Goal: Task Accomplishment & Management: Use online tool/utility

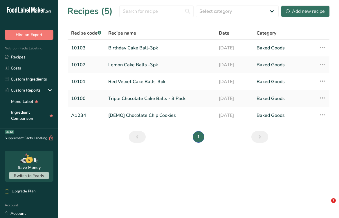
click at [122, 49] on link "Birthday Cake Ball-3pk" at bounding box center [160, 48] width 104 height 12
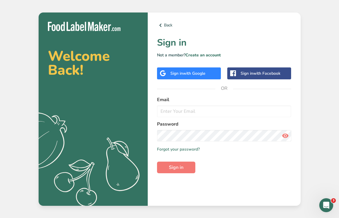
click at [182, 75] on div "Sign in with Google" at bounding box center [187, 73] width 35 height 6
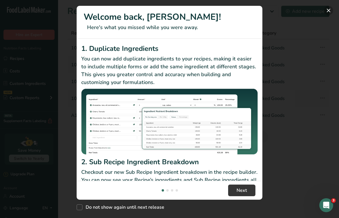
click at [328, 10] on button "New Features" at bounding box center [328, 10] width 9 height 9
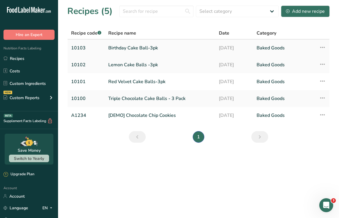
click at [112, 45] on link "Birthday Cake Ball-3pk" at bounding box center [160, 48] width 104 height 12
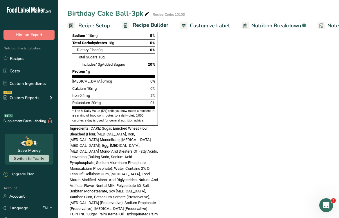
scroll to position [316, 0]
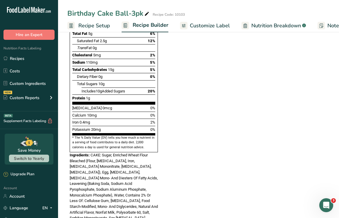
click at [265, 23] on span "Nutrition Breakdown" at bounding box center [276, 26] width 50 height 8
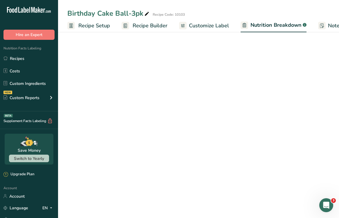
scroll to position [0, 56]
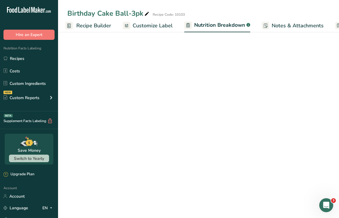
select select "Calories"
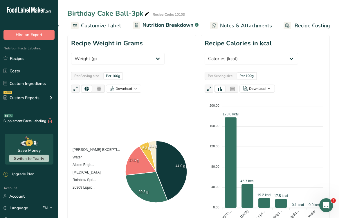
scroll to position [129, 0]
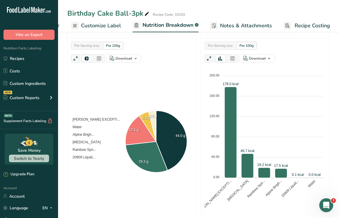
click at [108, 26] on span "Customize Label" at bounding box center [101, 26] width 40 height 8
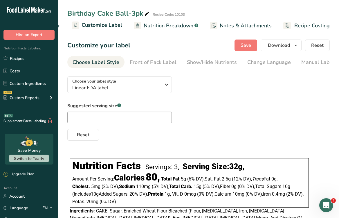
scroll to position [0, 107]
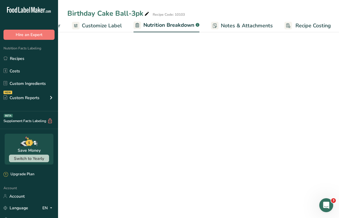
select select "Calories"
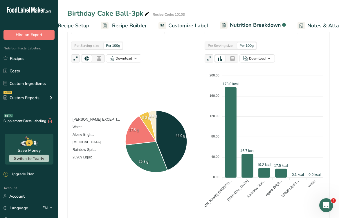
scroll to position [0, 0]
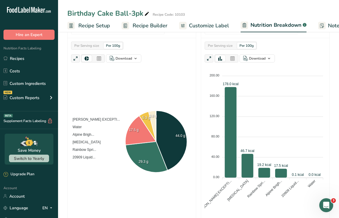
click at [101, 20] on link "Recipe Setup" at bounding box center [88, 25] width 43 height 13
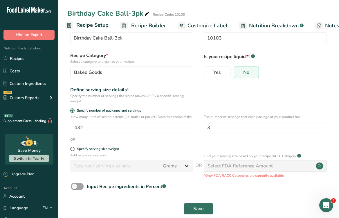
scroll to position [33, 0]
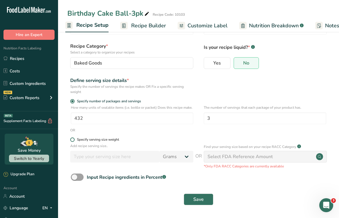
click at [71, 139] on span at bounding box center [72, 139] width 4 height 4
click at [71, 139] on input "Specify serving size weight" at bounding box center [72, 140] width 4 height 4
radio input "true"
radio input "false"
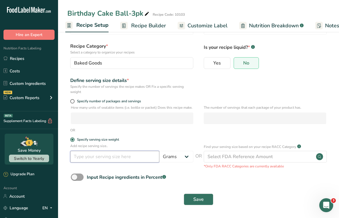
click at [106, 159] on input "number" at bounding box center [114, 157] width 89 height 12
type input "1.2"
click at [175, 157] on select "Grams kg mg mcg lb oz l mL fl oz tbsp tsp cup qt gallon" at bounding box center [176, 157] width 34 height 12
select select "5"
click at [146, 131] on div "OR" at bounding box center [198, 129] width 262 height 5
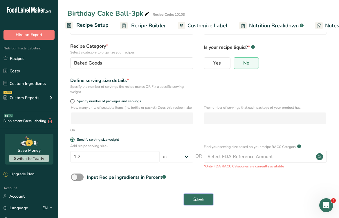
click at [196, 199] on span "Save" at bounding box center [198, 199] width 10 height 7
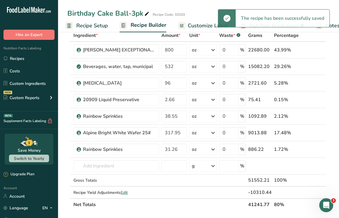
click at [208, 25] on span "Customize Label" at bounding box center [208, 26] width 40 height 8
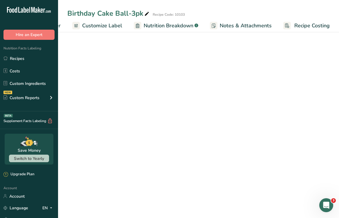
scroll to position [0, 107]
select select "5"
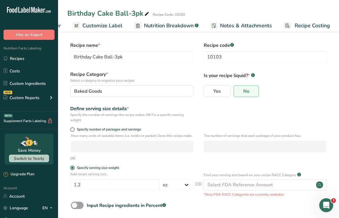
scroll to position [33, 0]
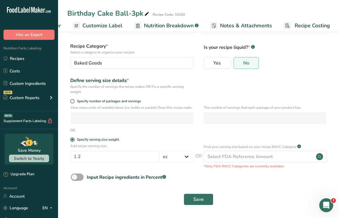
click at [75, 180] on span at bounding box center [77, 176] width 13 height 7
click at [75, 179] on input "Input Recipe ingredients in Percent .a-a{fill:#347362;}.b-a{fill:#fff;}" at bounding box center [73, 177] width 4 height 4
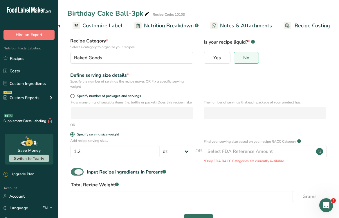
click at [80, 175] on span at bounding box center [77, 171] width 13 height 7
click at [75, 174] on input "Input Recipe ingredients in Percent .a-a{fill:#347362;}.b-a{fill:#fff;}" at bounding box center [73, 172] width 4 height 4
checkbox input "false"
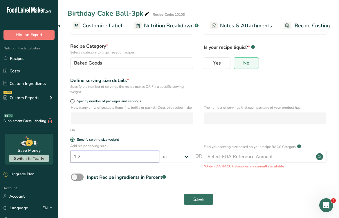
click at [116, 156] on input "1.2" at bounding box center [114, 157] width 89 height 12
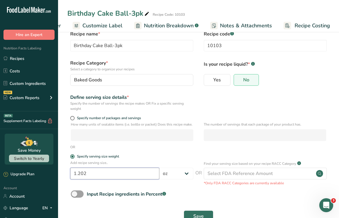
scroll to position [0, 0]
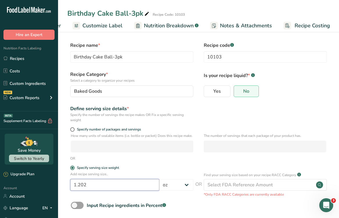
type input "1.2"
click at [133, 169] on form "Recipe name * Birthday Cake Ball-3pk Recipe code .a-a{fill:#347362;}.b-a{fill:#…" at bounding box center [198, 139] width 262 height 195
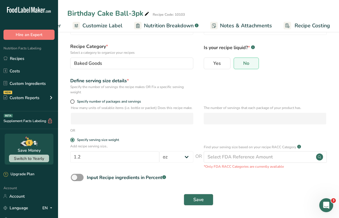
scroll to position [33, 0]
click at [198, 200] on span "Save" at bounding box center [198, 199] width 10 height 7
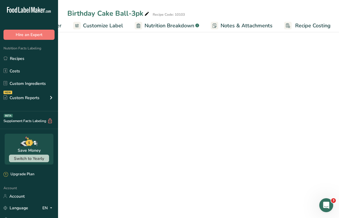
scroll to position [33, 0]
select select "5"
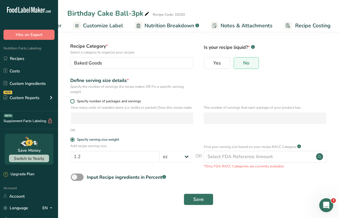
click at [71, 99] on div "Specify number of packages and servings" at bounding box center [198, 102] width 262 height 6
click at [71, 99] on label "Specify number of packages and servings" at bounding box center [131, 101] width 123 height 4
click at [71, 99] on input "Specify number of packages and servings" at bounding box center [72, 101] width 4 height 4
radio input "true"
radio input "false"
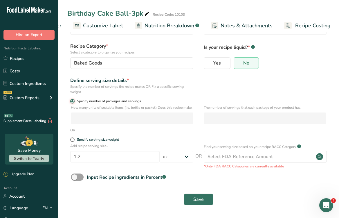
select select "0"
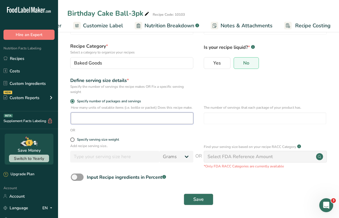
click at [88, 118] on input "number" at bounding box center [132, 118] width 122 height 12
type input "432"
click at [237, 112] on input "number" at bounding box center [265, 118] width 122 height 12
type input "3"
click at [219, 124] on div "The number of servings that each package of your product has. 3" at bounding box center [265, 116] width 122 height 23
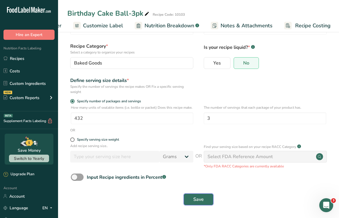
click at [201, 198] on span "Save" at bounding box center [198, 199] width 10 height 7
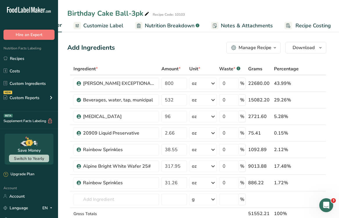
scroll to position [4, 0]
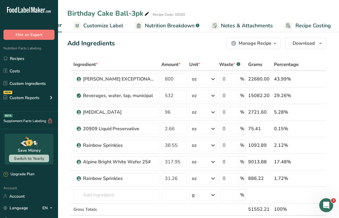
click at [115, 30] on link "Customize Label" at bounding box center [98, 25] width 50 height 13
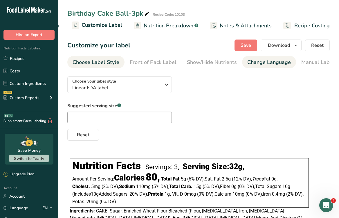
click at [267, 59] on div "Change Language" at bounding box center [269, 62] width 44 height 8
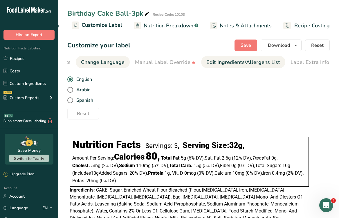
click at [243, 62] on div "Edit Ingredients/Allergens List" at bounding box center [243, 62] width 74 height 8
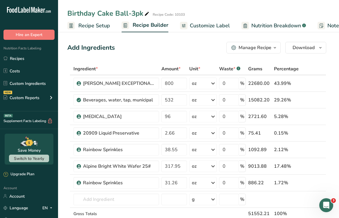
click at [93, 24] on span "Recipe Setup" at bounding box center [94, 26] width 32 height 8
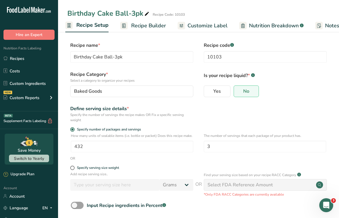
click at [260, 25] on span "Nutrition Breakdown" at bounding box center [274, 26] width 50 height 8
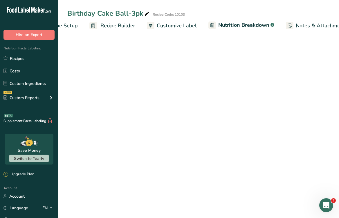
select select "Calories"
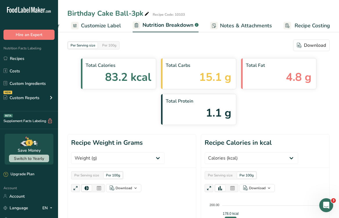
click at [231, 24] on span "Notes & Attachments" at bounding box center [246, 26] width 52 height 8
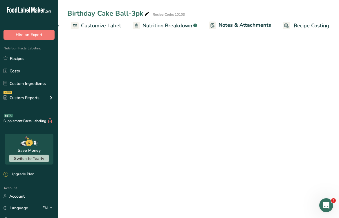
scroll to position [0, 108]
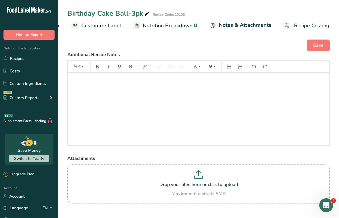
click at [295, 22] on span "Recipe Costing" at bounding box center [311, 26] width 35 height 8
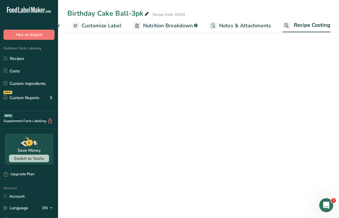
select select "12"
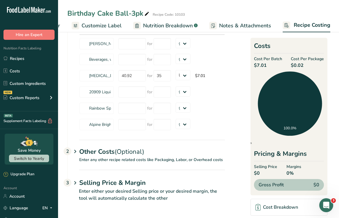
scroll to position [0, 0]
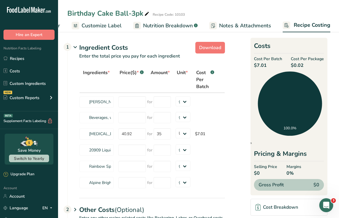
click at [93, 25] on span "Customize Label" at bounding box center [102, 26] width 40 height 8
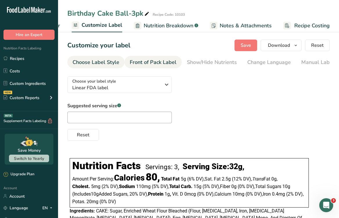
click at [165, 61] on div "Front of Pack Label" at bounding box center [153, 62] width 47 height 8
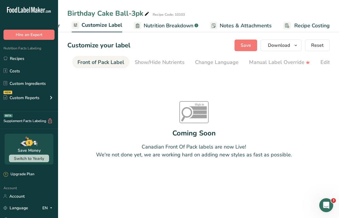
scroll to position [0, 56]
click at [101, 63] on div "Front of Pack Label" at bounding box center [96, 62] width 47 height 8
click at [100, 61] on div "Choose Label Style" at bounding box center [96, 62] width 47 height 8
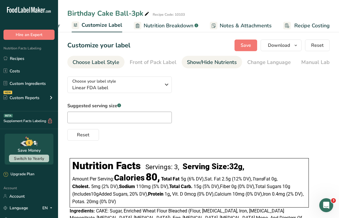
click at [204, 62] on div "Show/Hide Nutrients" at bounding box center [212, 62] width 50 height 8
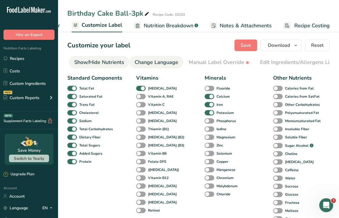
click at [151, 62] on div "Change Language" at bounding box center [157, 62] width 44 height 8
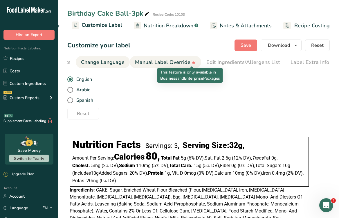
click at [192, 62] on icon at bounding box center [194, 62] width 4 height 3
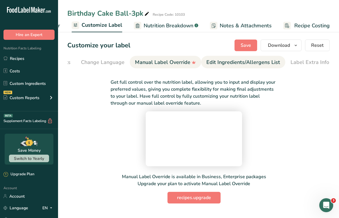
click at [218, 61] on div "Edit Ingredients/Allergens List" at bounding box center [243, 62] width 74 height 8
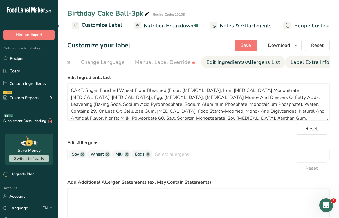
click at [300, 62] on div "Label Extra Info" at bounding box center [310, 62] width 39 height 8
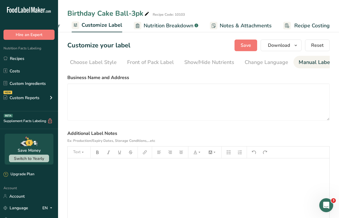
scroll to position [0, 0]
click at [102, 60] on div "Choose Label Style" at bounding box center [96, 62] width 47 height 8
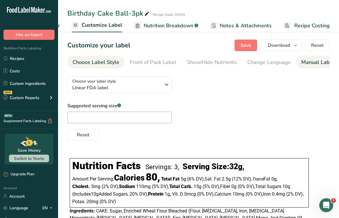
scroll to position [0, 166]
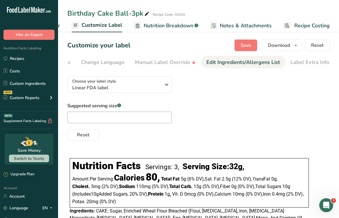
click at [262, 67] on link "Edit Ingredients/Allergens List" at bounding box center [243, 62] width 74 height 13
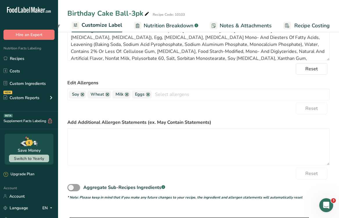
scroll to position [0, 0]
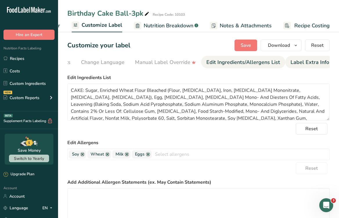
click at [309, 63] on div "Label Extra Info" at bounding box center [310, 62] width 39 height 8
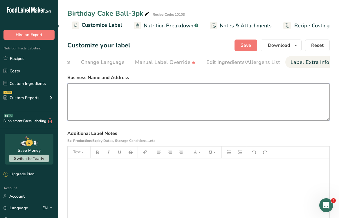
click at [127, 96] on textarea at bounding box center [198, 101] width 262 height 37
type textarea "Pie in the Sky Pie Co. [STREET_ADDRESS]"
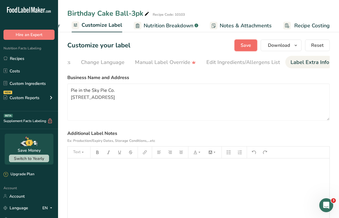
click at [241, 48] on span "Save" at bounding box center [246, 45] width 10 height 7
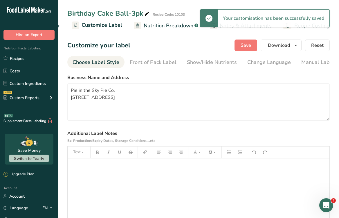
click at [115, 62] on div "Choose Label Style" at bounding box center [96, 62] width 47 height 8
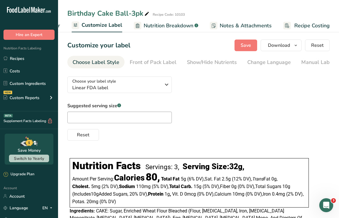
scroll to position [0, 107]
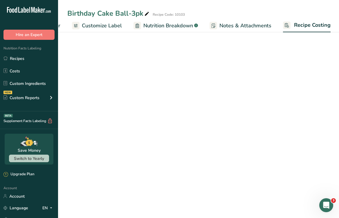
select select "12"
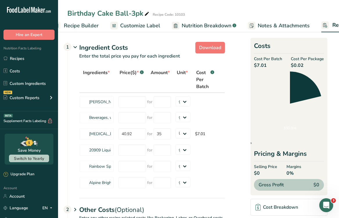
scroll to position [0, 0]
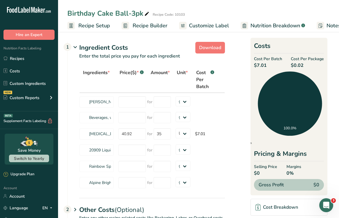
click at [90, 24] on span "Recipe Setup" at bounding box center [94, 26] width 32 height 8
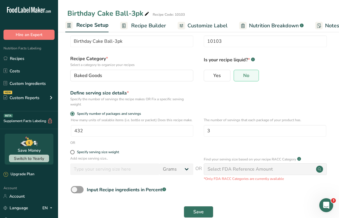
scroll to position [17, 0]
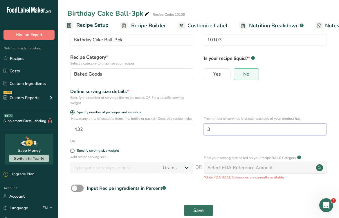
click at [220, 133] on input "3" at bounding box center [265, 129] width 122 height 12
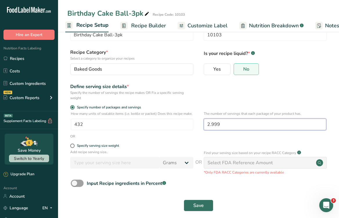
scroll to position [0, 0]
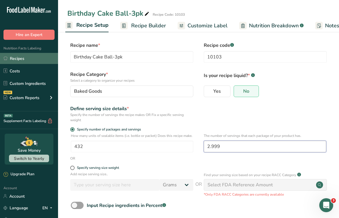
type input "2.999"
click at [17, 58] on link "Recipes" at bounding box center [29, 58] width 58 height 11
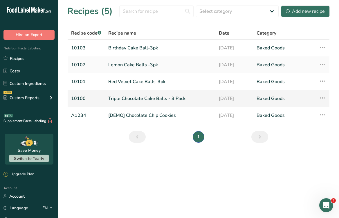
click at [119, 97] on link "Triple Chocolate Cake Balls - 3 Pack" at bounding box center [160, 98] width 104 height 12
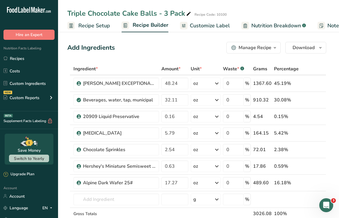
click at [93, 24] on span "Recipe Setup" at bounding box center [94, 26] width 32 height 8
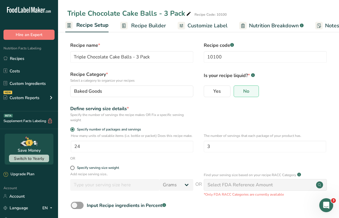
drag, startPoint x: 140, startPoint y: 81, endPoint x: 104, endPoint y: 71, distance: 36.8
click at [104, 71] on label "Recipe Category * Select a category to organize your recipes" at bounding box center [131, 77] width 123 height 12
click at [138, 79] on p "Select a category to organize your recipes" at bounding box center [131, 80] width 123 height 5
drag, startPoint x: 189, startPoint y: 114, endPoint x: 109, endPoint y: 112, distance: 80.4
click at [109, 112] on div "Specify the number of servings the recipe makes OR Fix a specific serving weight" at bounding box center [131, 117] width 123 height 10
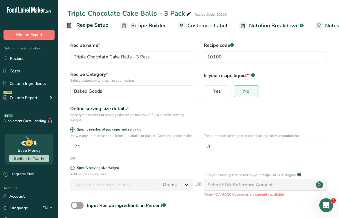
click at [84, 119] on div "Specify the number of servings the recipe makes OR Fix a specific serving weight" at bounding box center [131, 117] width 123 height 10
drag, startPoint x: 87, startPoint y: 119, endPoint x: 70, endPoint y: 110, distance: 19.1
click at [70, 110] on div "Define serving size details * Specify the number of servings the recipe makes O…" at bounding box center [198, 113] width 262 height 17
click at [88, 152] on input "24" at bounding box center [132, 146] width 122 height 12
drag, startPoint x: 87, startPoint y: 140, endPoint x: 71, endPoint y: 136, distance: 16.4
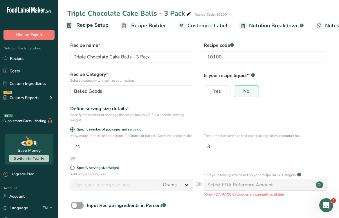
click at [71, 136] on p "How many units of sealable items (i.e. bottle or packet) Does this recipe make." at bounding box center [132, 135] width 122 height 5
click at [147, 131] on label "Specify number of packages and servings" at bounding box center [131, 129] width 123 height 4
click at [74, 131] on input "Specify number of packages and servings" at bounding box center [72, 129] width 4 height 4
click at [168, 123] on form "Recipe name * Triple Chocolate Cake Balls - 3 Pack Recipe code .a-a{fill:#34736…" at bounding box center [198, 139] width 262 height 195
click at [139, 27] on span "Recipe Builder" at bounding box center [148, 26] width 35 height 8
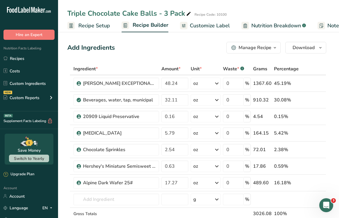
click at [97, 19] on link "Recipe Setup" at bounding box center [88, 25] width 43 height 13
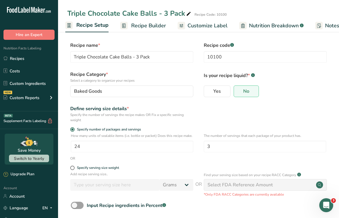
scroll to position [33, 0]
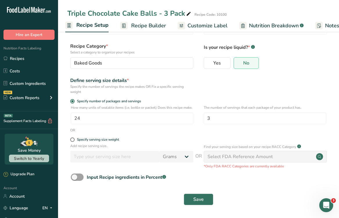
click at [214, 127] on div "OR" at bounding box center [198, 129] width 262 height 5
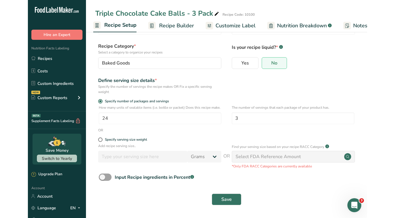
scroll to position [23, 0]
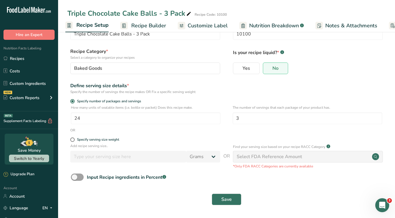
click at [273, 20] on link "Nutrition Breakdown .a-a{fill:#347362;}.b-a{fill:#fff;}" at bounding box center [271, 25] width 64 height 13
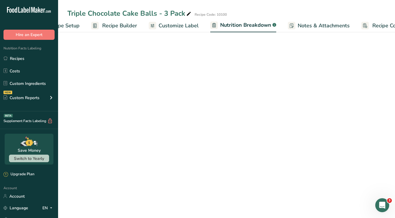
select select "Calories"
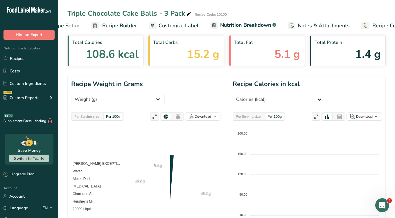
scroll to position [0, 52]
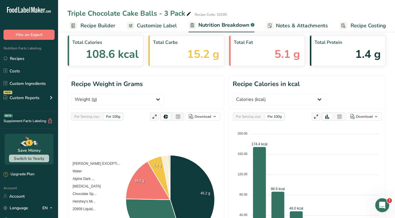
click at [160, 24] on span "Customize Label" at bounding box center [157, 26] width 40 height 8
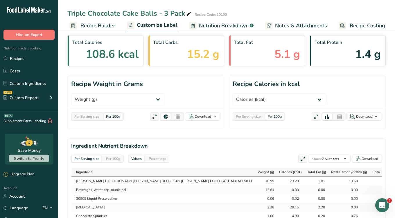
scroll to position [0, 52]
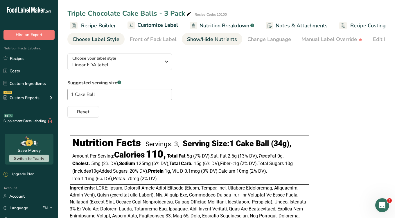
click at [233, 41] on div "Show/Hide Nutrients" at bounding box center [212, 39] width 50 height 8
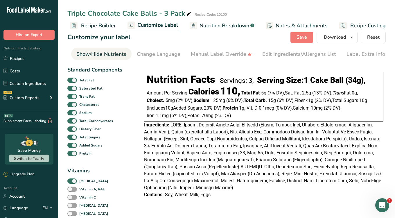
scroll to position [0, 0]
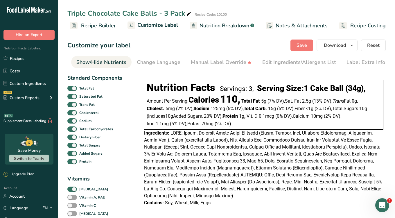
click at [223, 24] on span "Nutrition Breakdown" at bounding box center [224, 26] width 50 height 8
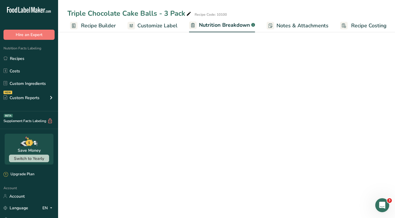
scroll to position [0, 52]
select select "Calories"
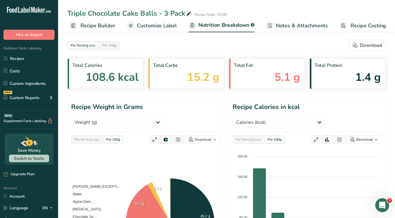
click at [164, 25] on span "Customize Label" at bounding box center [157, 26] width 40 height 8
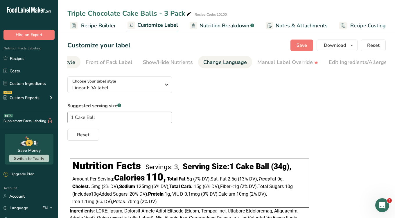
scroll to position [0, 45]
click at [225, 24] on span "Nutrition Breakdown" at bounding box center [224, 26] width 50 height 8
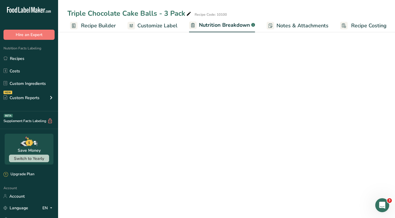
scroll to position [0, 52]
select select "Calories"
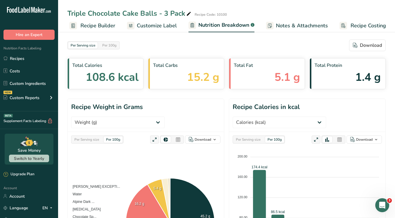
scroll to position [0, 0]
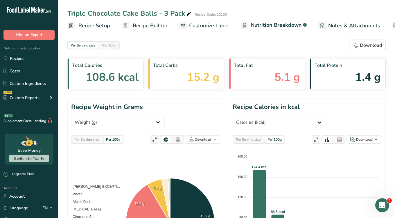
click at [91, 23] on span "Recipe Setup" at bounding box center [94, 26] width 32 height 8
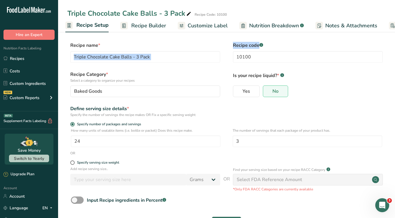
drag, startPoint x: 271, startPoint y: 43, endPoint x: 118, endPoint y: 42, distance: 153.8
click at [118, 42] on div "Recipe name * Triple Chocolate Cake Balls - 3 Pack Recipe code .a-a{fill:#34736…" at bounding box center [226, 54] width 318 height 24
click at [228, 49] on div "Recipe name * Triple Chocolate Cake Balls - 3 Pack Recipe code .a-a{fill:#34736…" at bounding box center [226, 54] width 318 height 24
click at [150, 26] on span "Recipe Builder" at bounding box center [148, 26] width 35 height 8
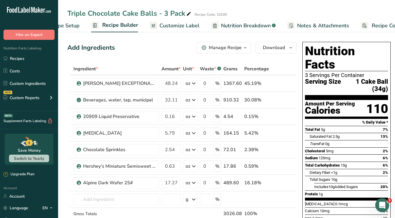
scroll to position [0, 52]
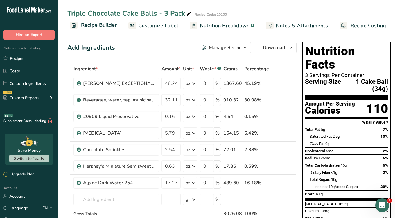
click at [150, 26] on span "Customize Label" at bounding box center [158, 26] width 40 height 8
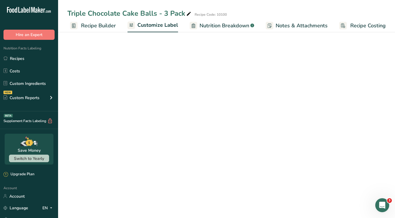
scroll to position [0, 52]
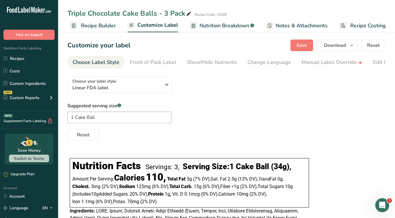
click at [134, 41] on div "Customize your label Save Download Choose what to show on your downloaded label…" at bounding box center [226, 45] width 318 height 12
drag, startPoint x: 135, startPoint y: 42, endPoint x: 74, endPoint y: 37, distance: 61.5
click at [74, 37] on section "Customize your label Save Download Choose what to show on your downloaded label…" at bounding box center [226, 164] width 337 height 269
click at [131, 45] on div "Customize your label Save Download Choose what to show on your downloaded label…" at bounding box center [226, 45] width 318 height 12
drag, startPoint x: 131, startPoint y: 45, endPoint x: 91, endPoint y: 44, distance: 40.1
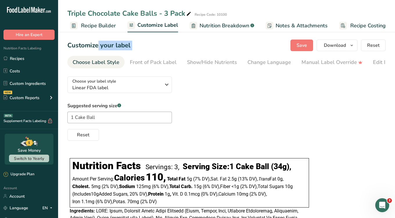
click at [91, 44] on div "Customize your label Save Download Choose what to show on your downloaded label…" at bounding box center [226, 45] width 318 height 12
